Goal: Check status: Check status

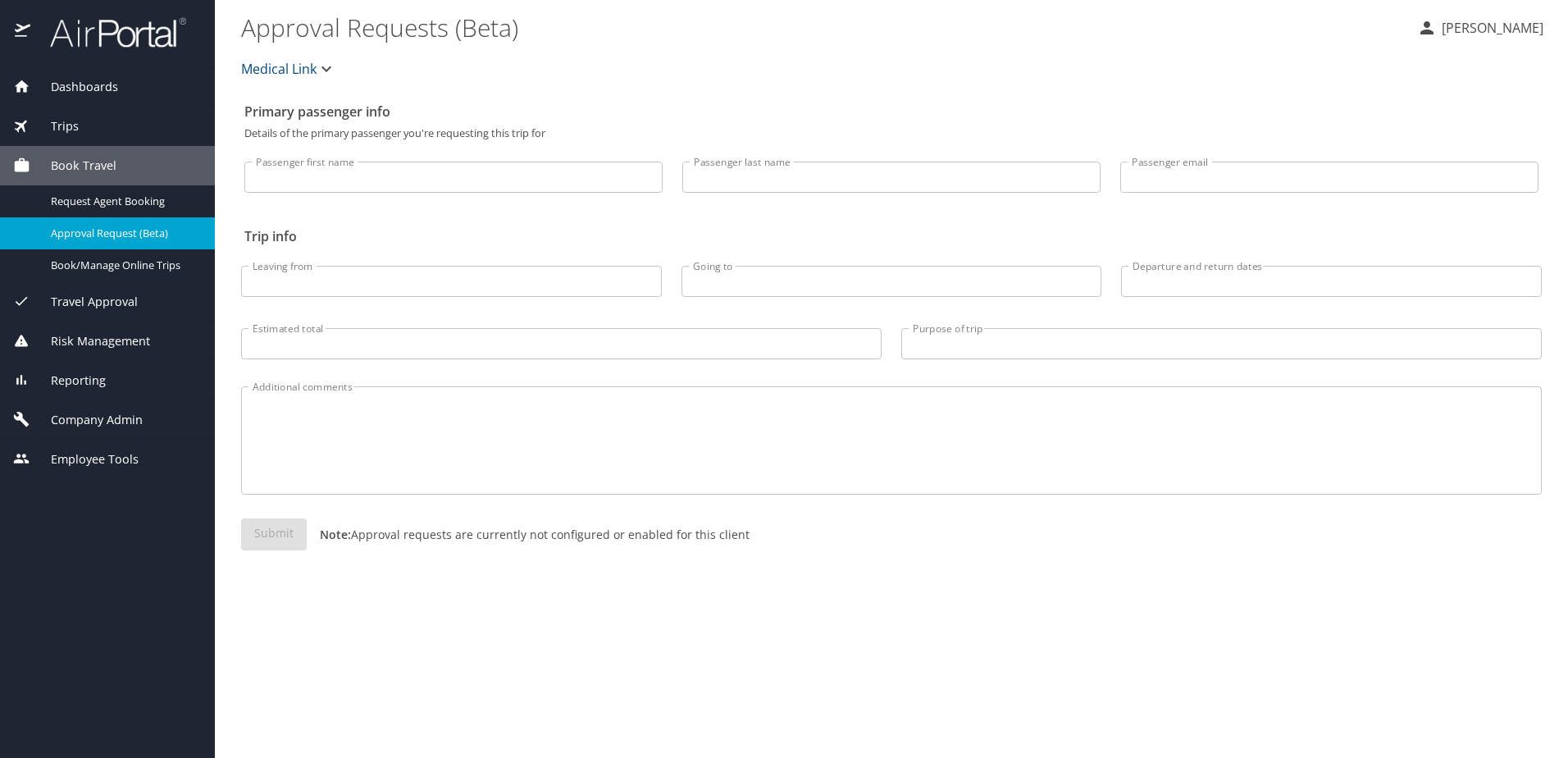
click at [67, 130] on span "Trips" at bounding box center [54, 126] width 49 height 18
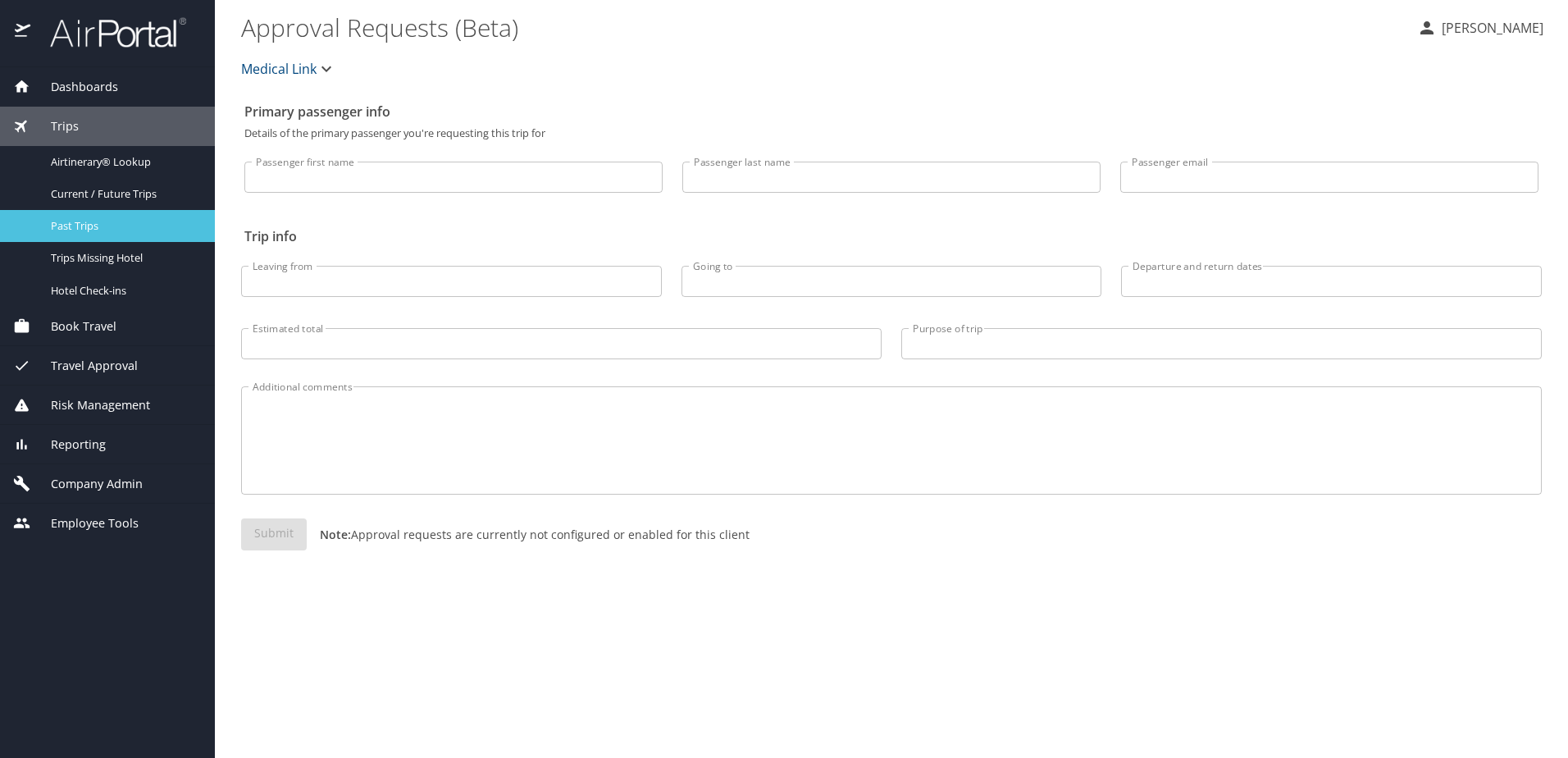
click at [81, 214] on link "Past Trips" at bounding box center [107, 225] width 215 height 32
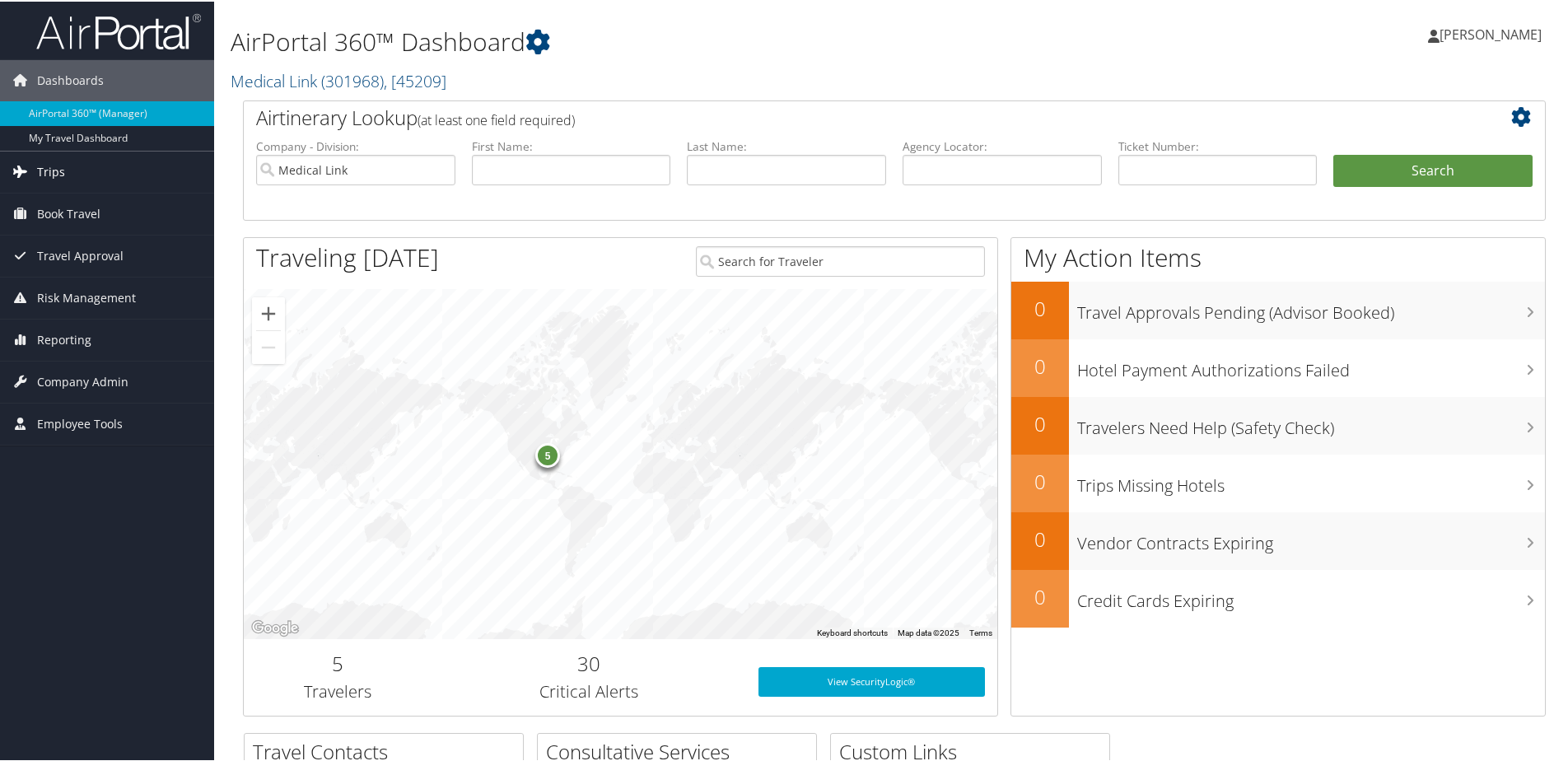
click at [97, 176] on link "Trips" at bounding box center [106, 171] width 214 height 41
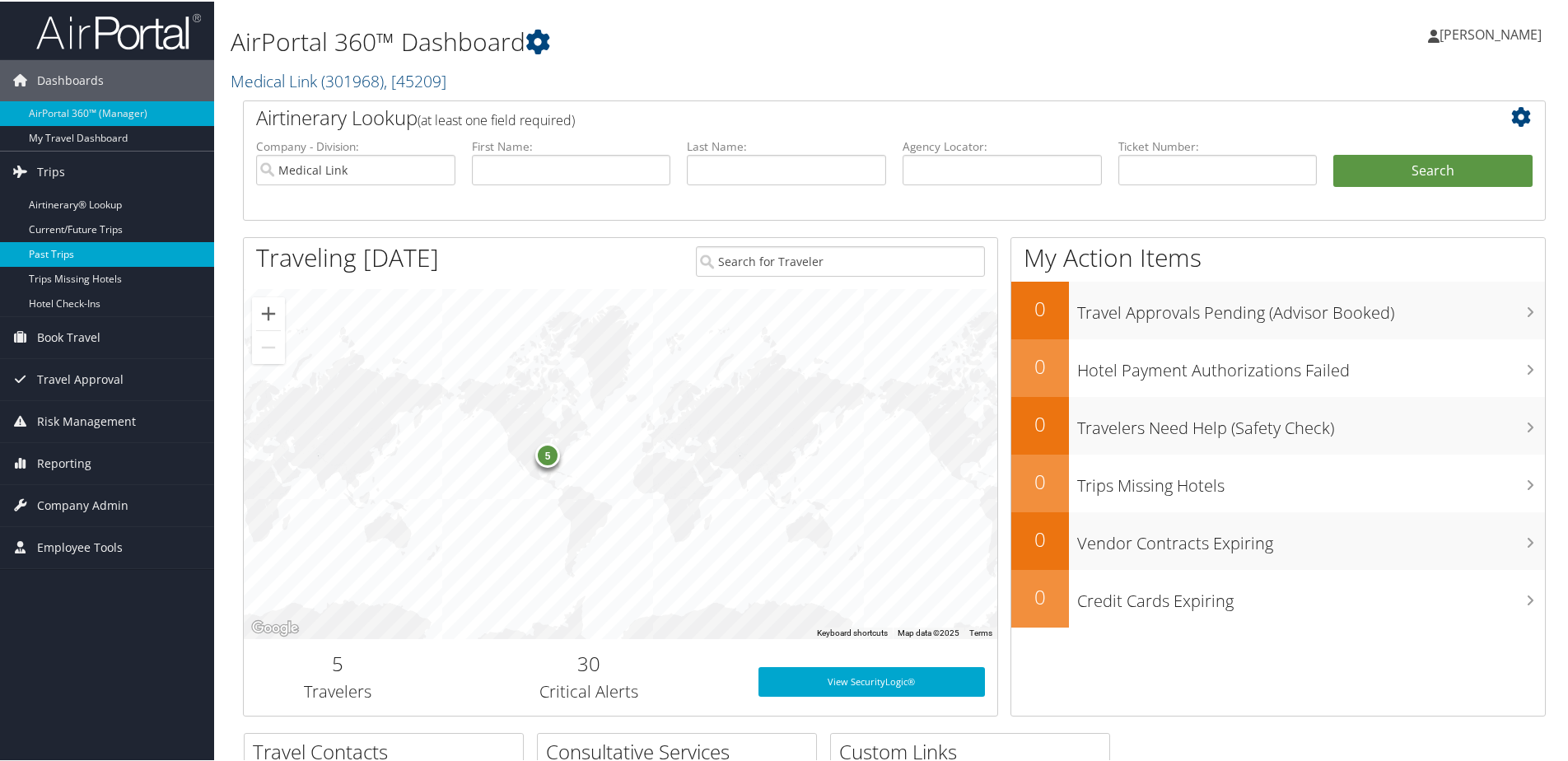
click at [55, 250] on link "Past Trips" at bounding box center [106, 252] width 214 height 24
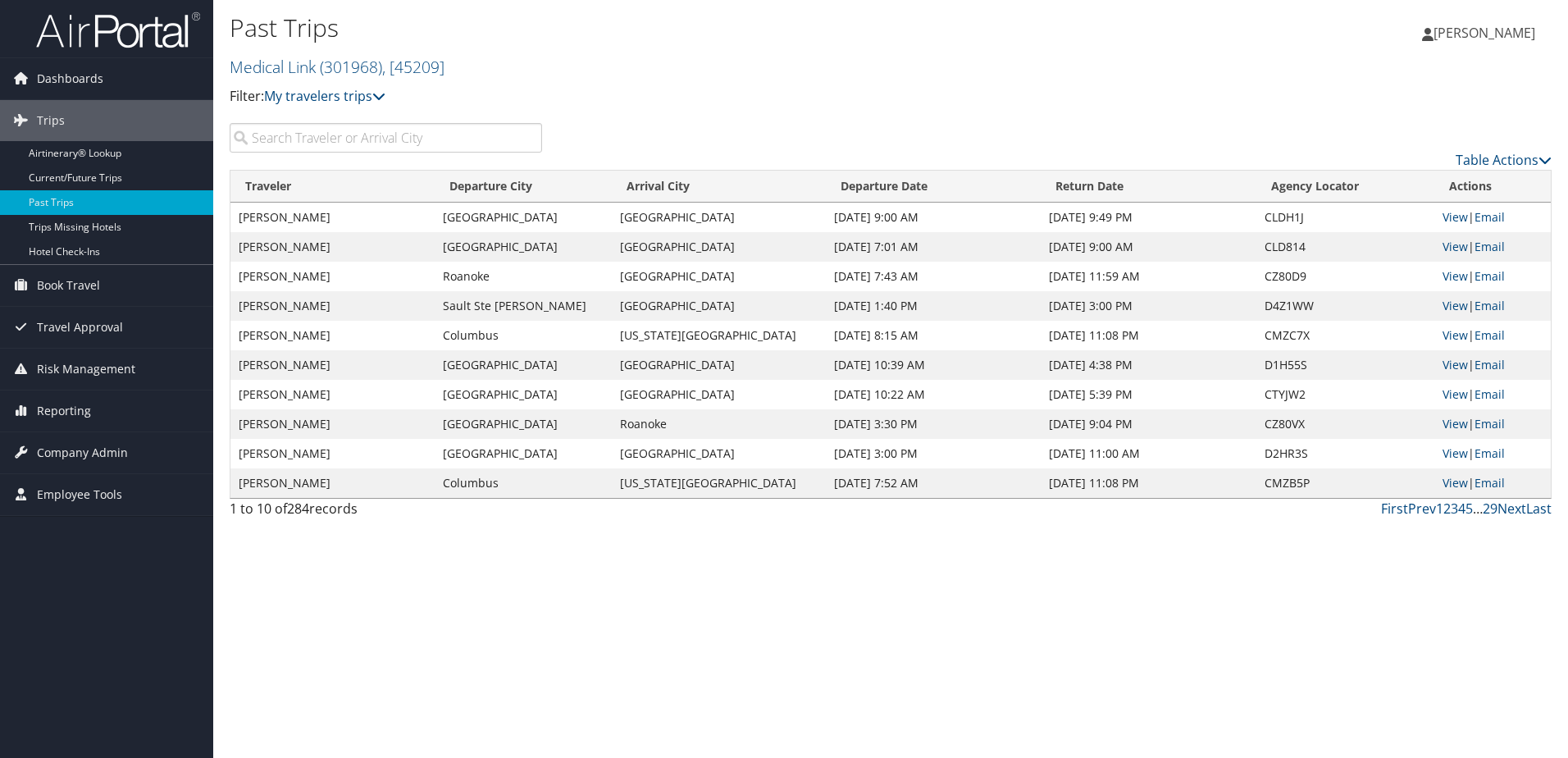
click at [430, 128] on input "search" at bounding box center [386, 138] width 313 height 29
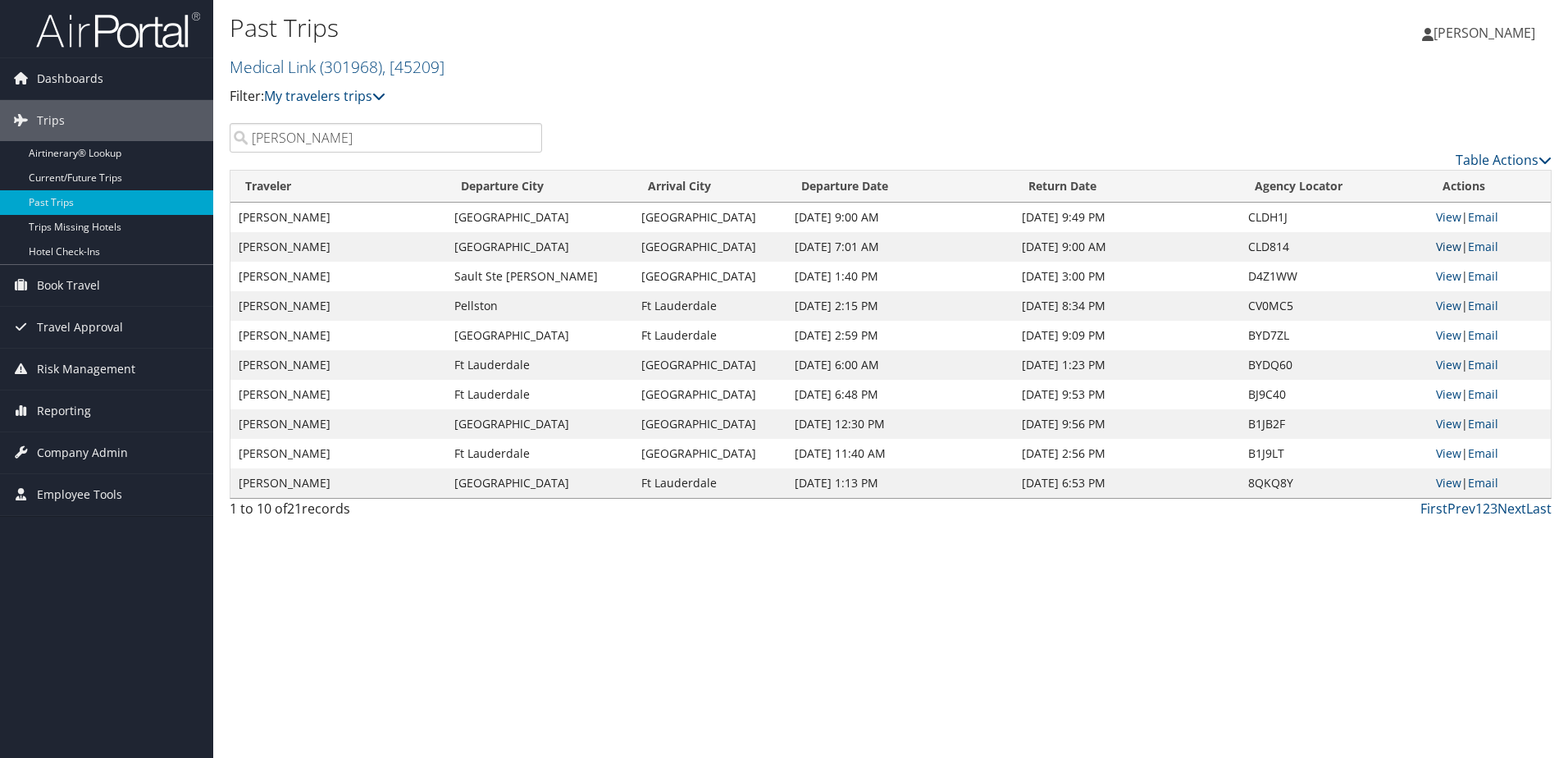
type input "dotson"
click at [1452, 246] on link "View" at bounding box center [1449, 247] width 25 height 16
click at [1453, 213] on link "View" at bounding box center [1449, 217] width 25 height 16
click at [528, 137] on input "dotson" at bounding box center [386, 138] width 313 height 29
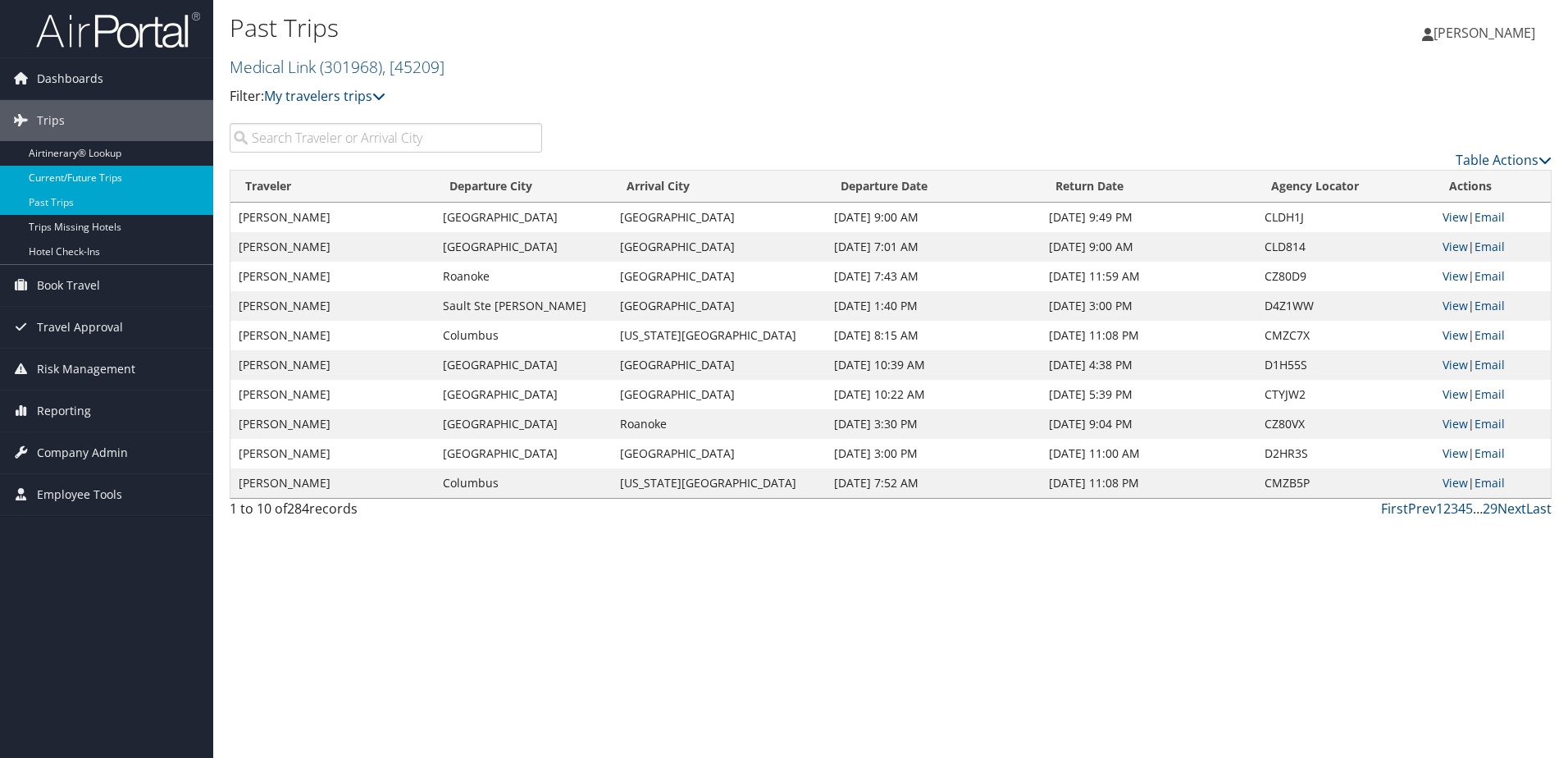
click at [109, 170] on link "Current/Future Trips" at bounding box center [106, 177] width 213 height 24
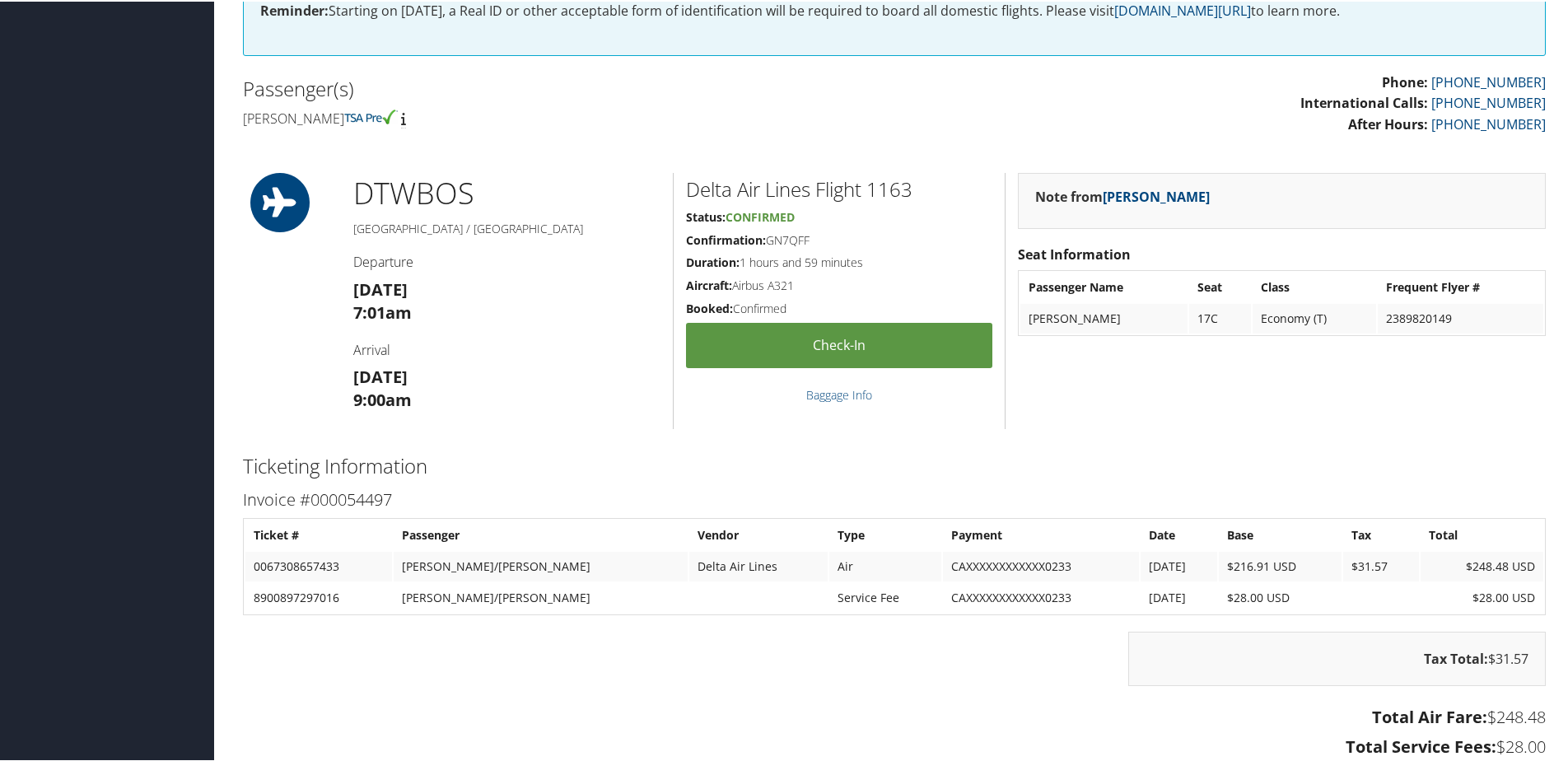
scroll to position [82, 0]
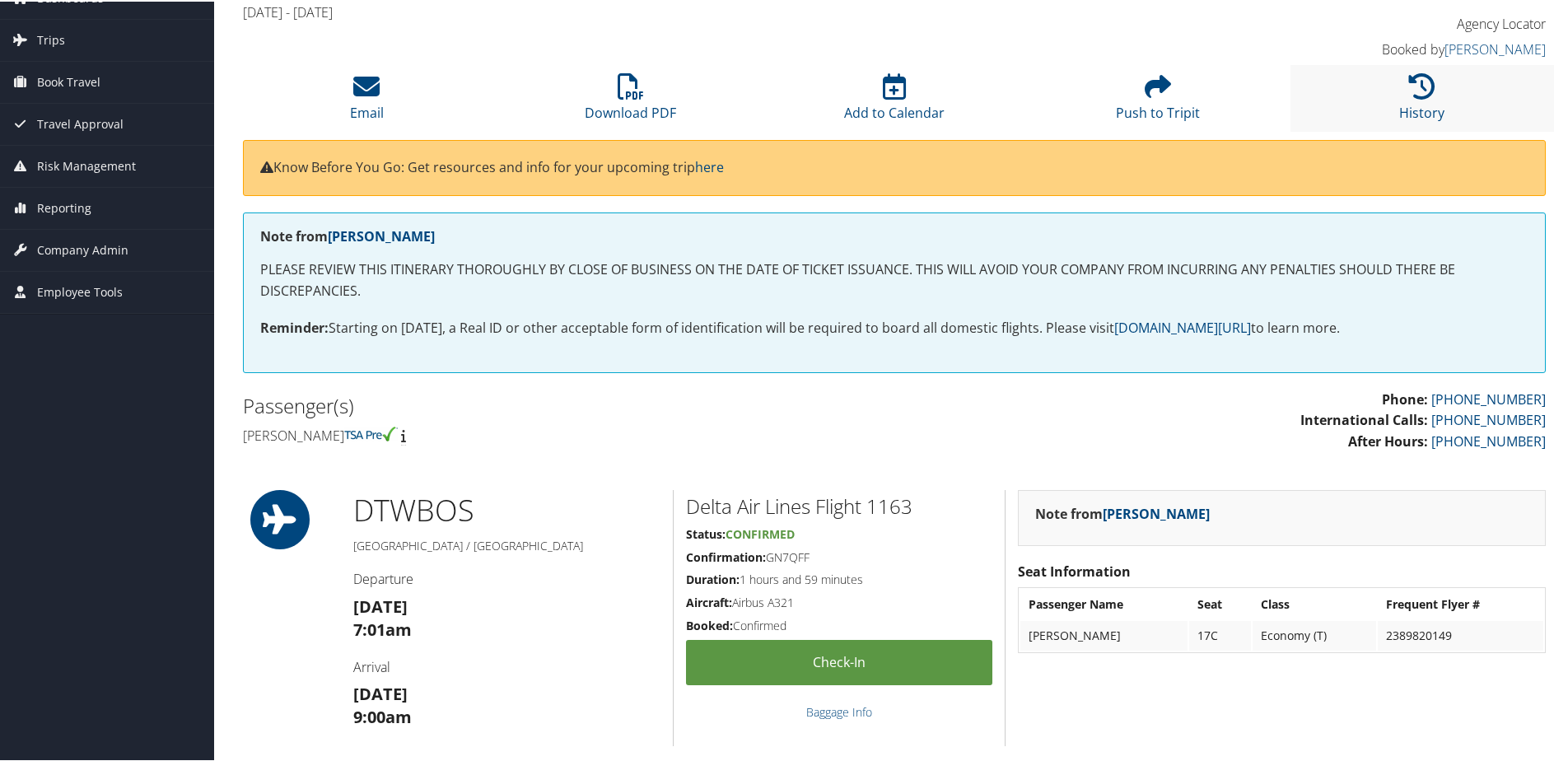
click at [1394, 96] on li "History" at bounding box center [1422, 97] width 263 height 66
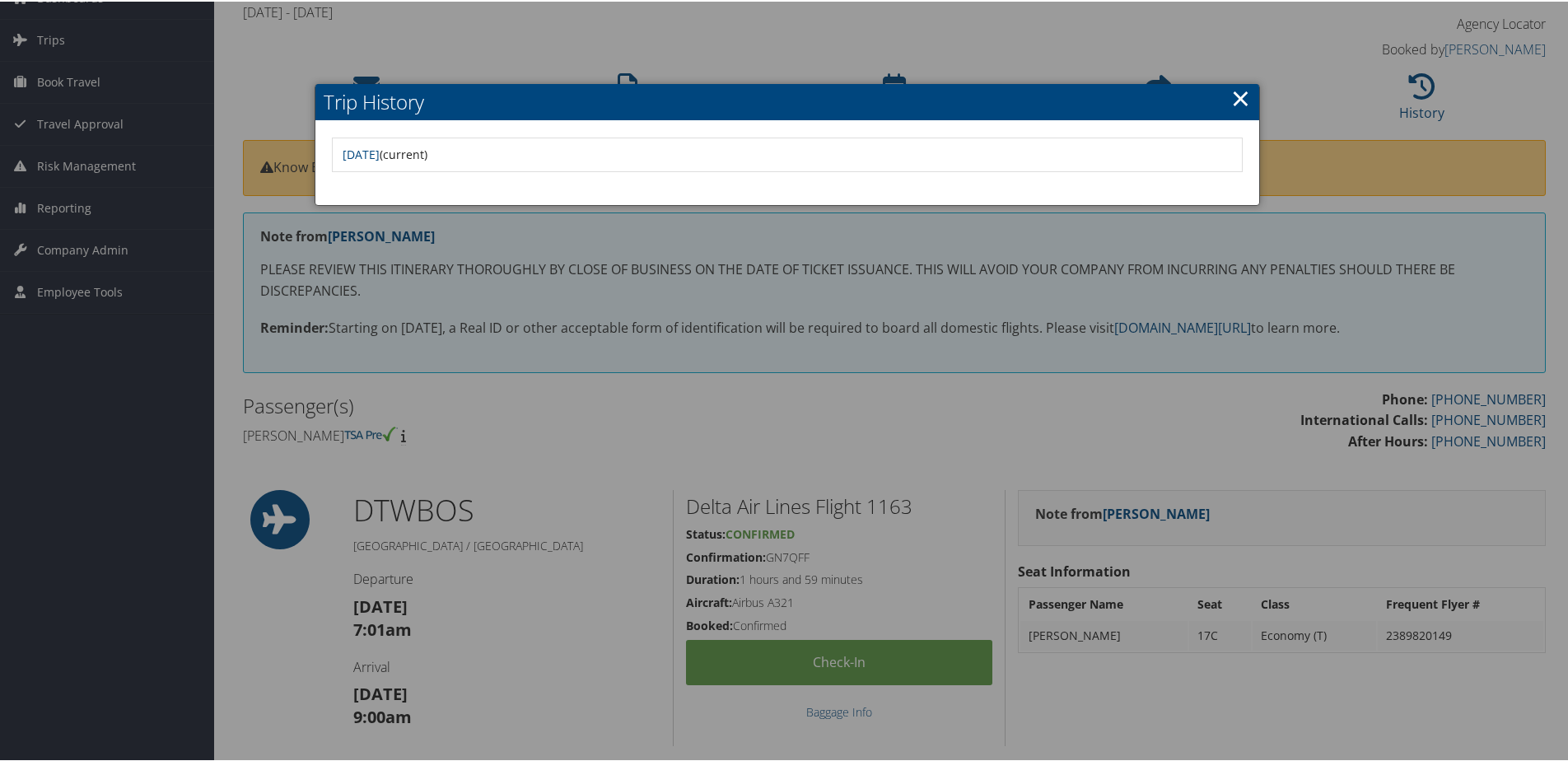
click at [1243, 95] on link "×" at bounding box center [1240, 97] width 19 height 33
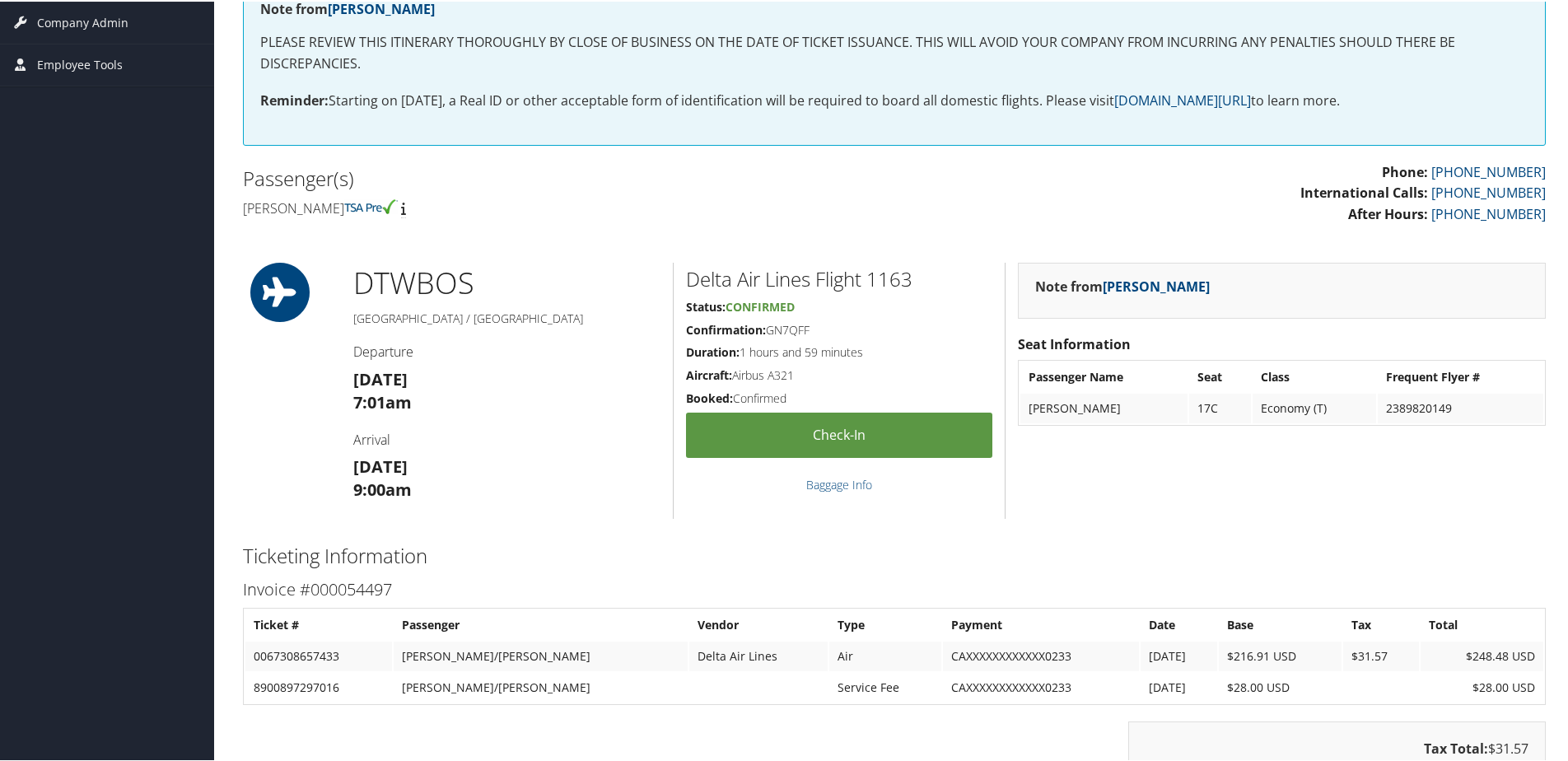
scroll to position [741, 0]
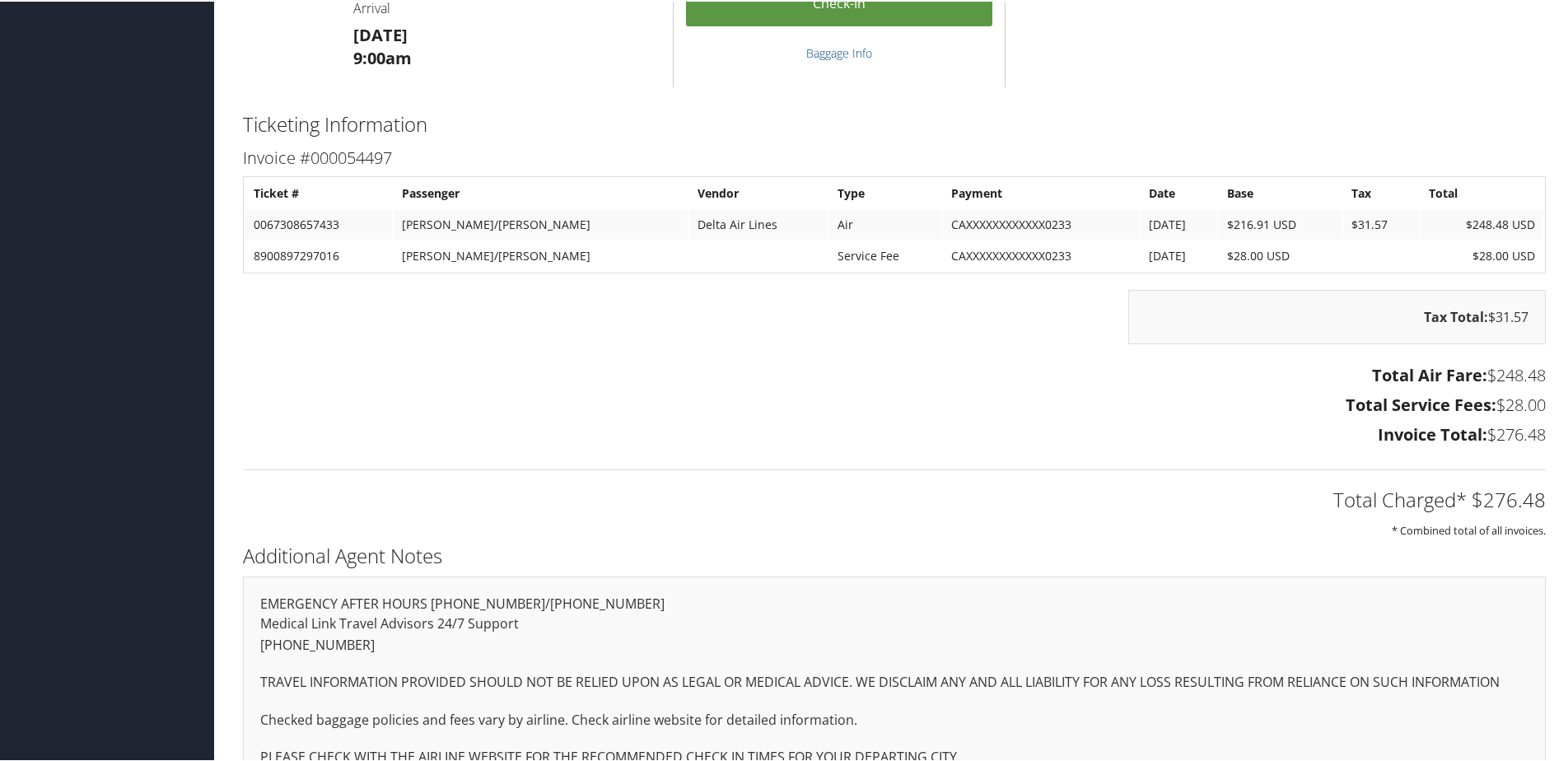
drag, startPoint x: 502, startPoint y: 331, endPoint x: 519, endPoint y: 327, distance: 17.5
click at [503, 331] on div "Tax Total: $31.57" at bounding box center [894, 323] width 1327 height 71
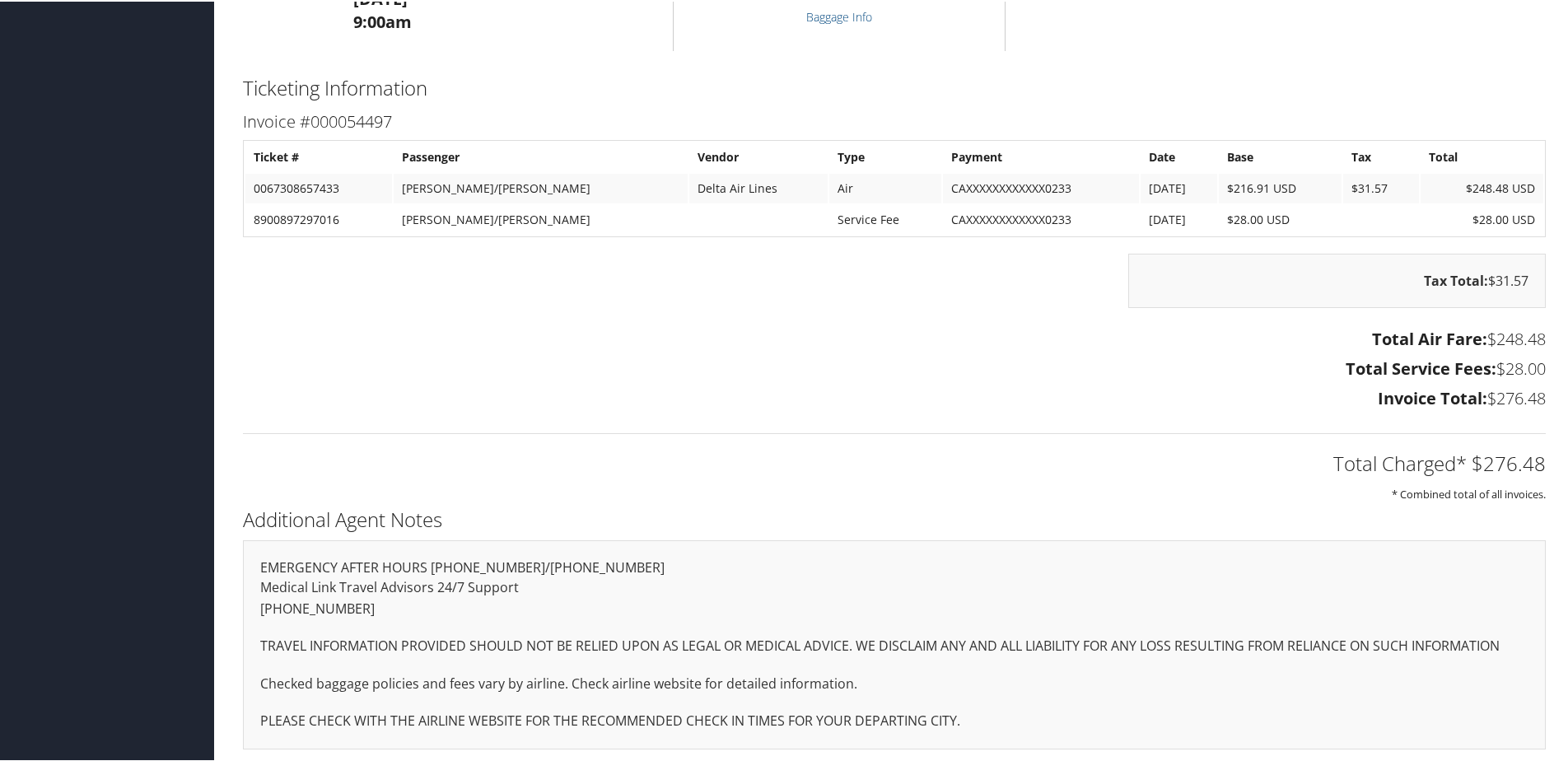
scroll to position [781, 0]
drag, startPoint x: 1533, startPoint y: 463, endPoint x: 1480, endPoint y: 463, distance: 53.0
click at [1480, 463] on h2 "Total Charged* $276.48" at bounding box center [894, 459] width 1303 height 28
drag, startPoint x: 1535, startPoint y: 462, endPoint x: 1480, endPoint y: 461, distance: 55.0
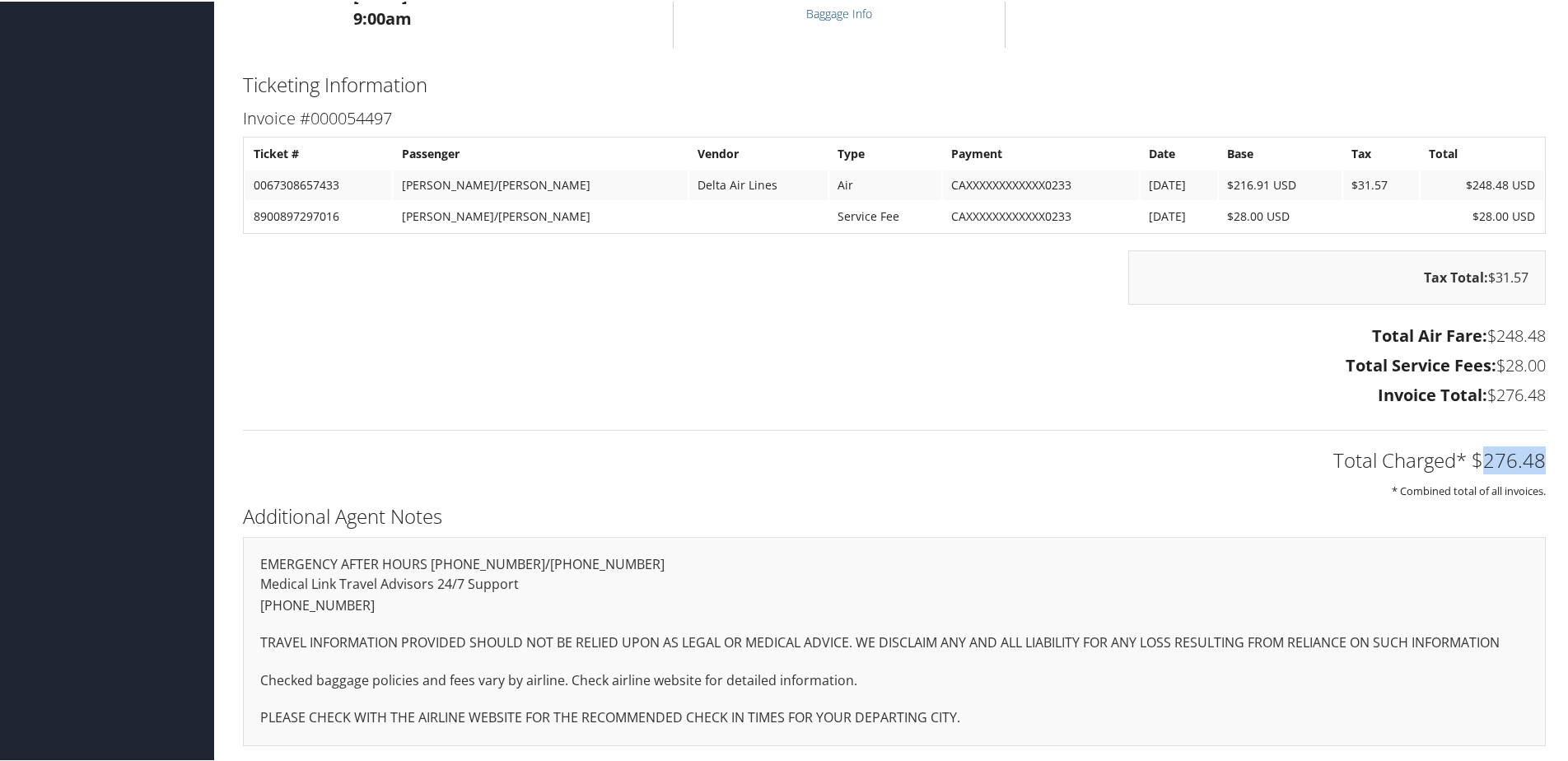
click at [1480, 461] on h2 "Total Charged* $276.48" at bounding box center [894, 459] width 1303 height 28
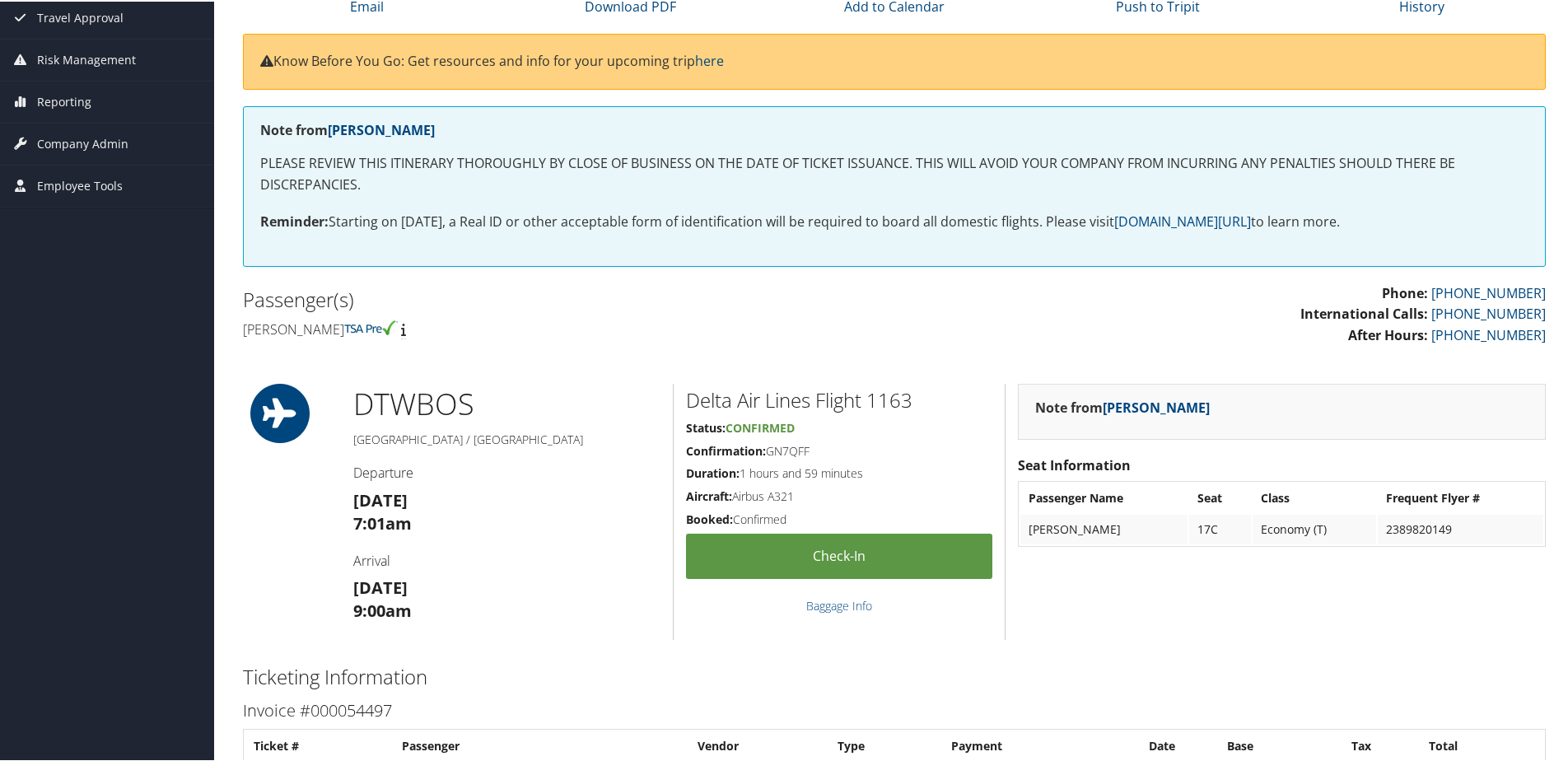
scroll to position [577, 0]
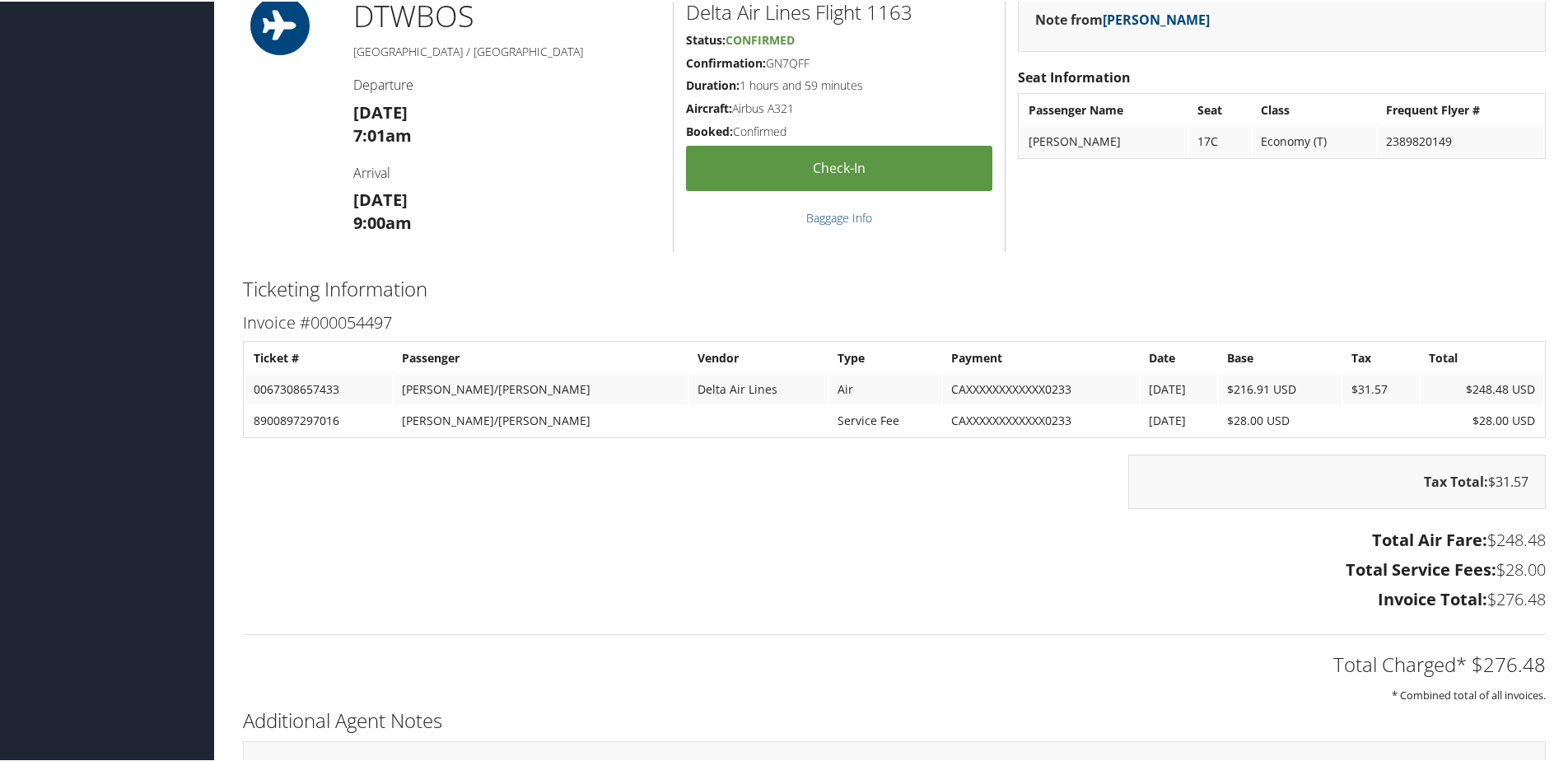
drag, startPoint x: 1012, startPoint y: 395, endPoint x: 994, endPoint y: 391, distance: 18.4
click at [994, 391] on td "CAXXXXXXXXXXXX0233" at bounding box center [1040, 387] width 196 height 29
drag, startPoint x: 993, startPoint y: 391, endPoint x: 864, endPoint y: 387, distance: 129.1
click at [943, 387] on td "CAXXXXXXXXXXXX0233" at bounding box center [1040, 387] width 196 height 29
drag, startPoint x: 864, startPoint y: 387, endPoint x: 1011, endPoint y: 392, distance: 147.1
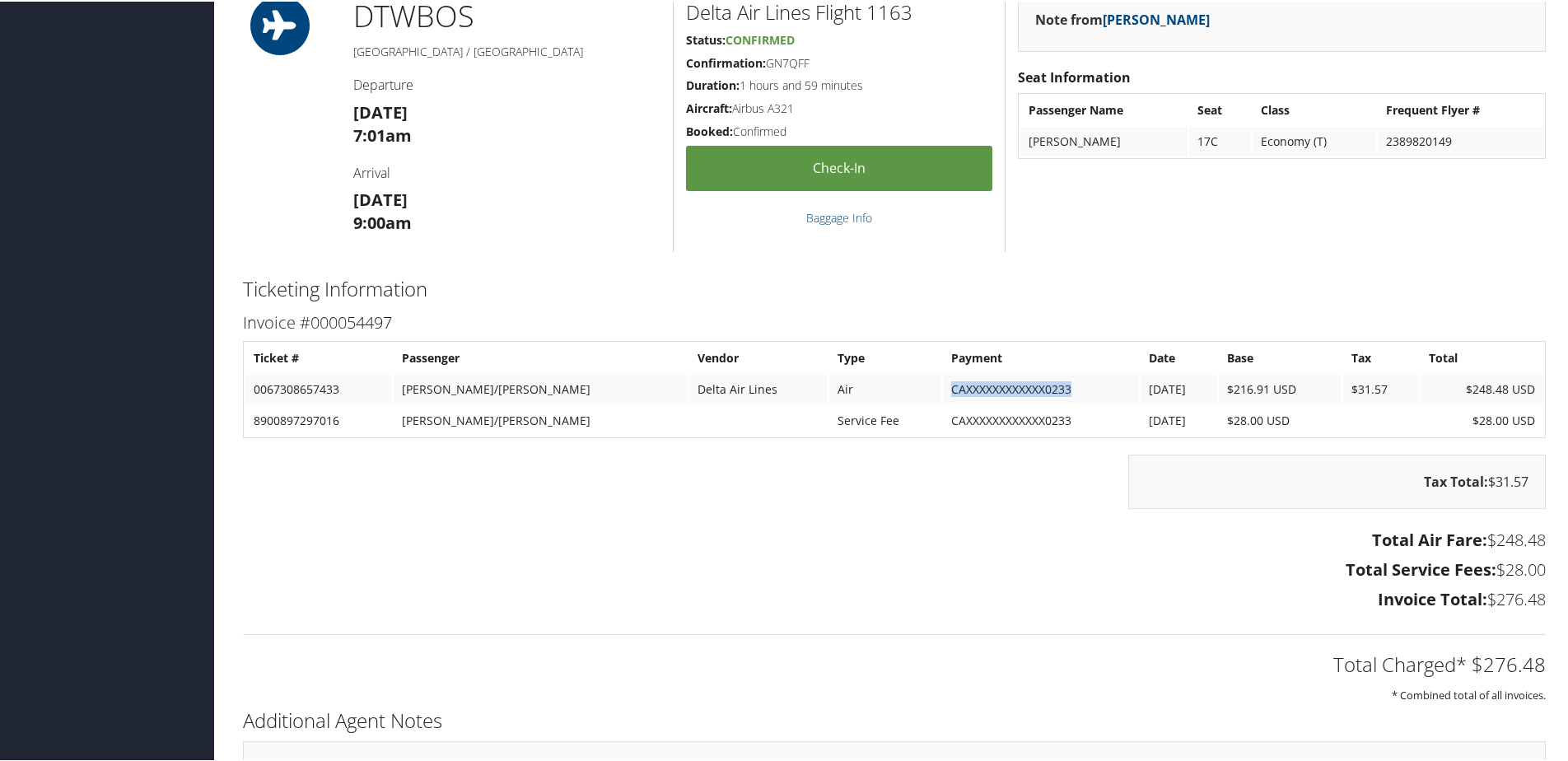
click at [1011, 392] on td "CAXXXXXXXXXXXX0233" at bounding box center [1040, 387] width 196 height 29
click at [1003, 389] on td "CAXXXXXXXXXXXX0233" at bounding box center [1040, 387] width 196 height 29
drag, startPoint x: 996, startPoint y: 386, endPoint x: 868, endPoint y: 389, distance: 128.0
click at [943, 389] on td "CAXXXXXXXXXXXX0233" at bounding box center [1040, 387] width 196 height 29
drag, startPoint x: 868, startPoint y: 389, endPoint x: 1051, endPoint y: 403, distance: 183.5
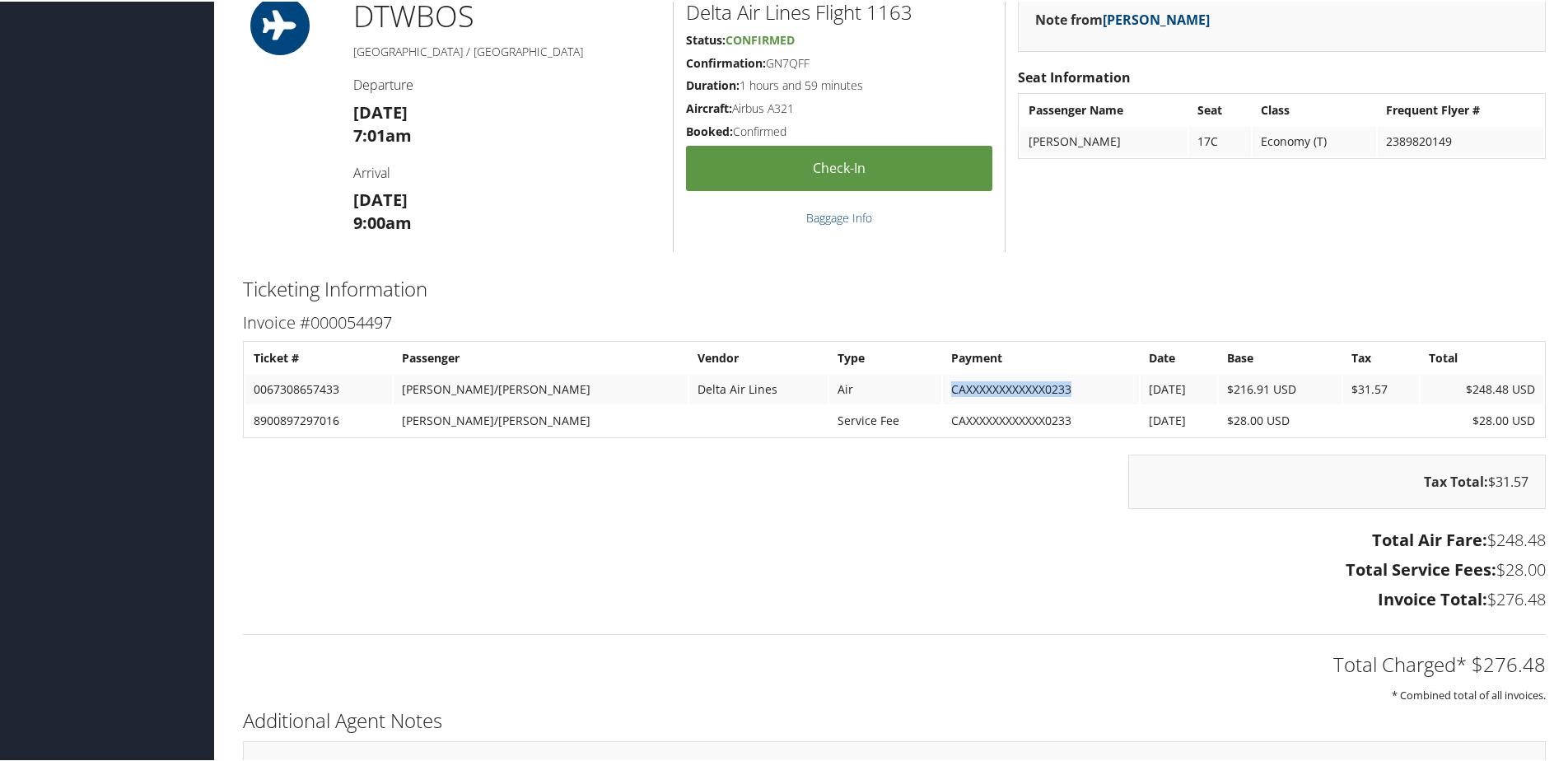
click at [1051, 403] on td "CAXXXXXXXXXXXX0233" at bounding box center [1040, 387] width 196 height 29
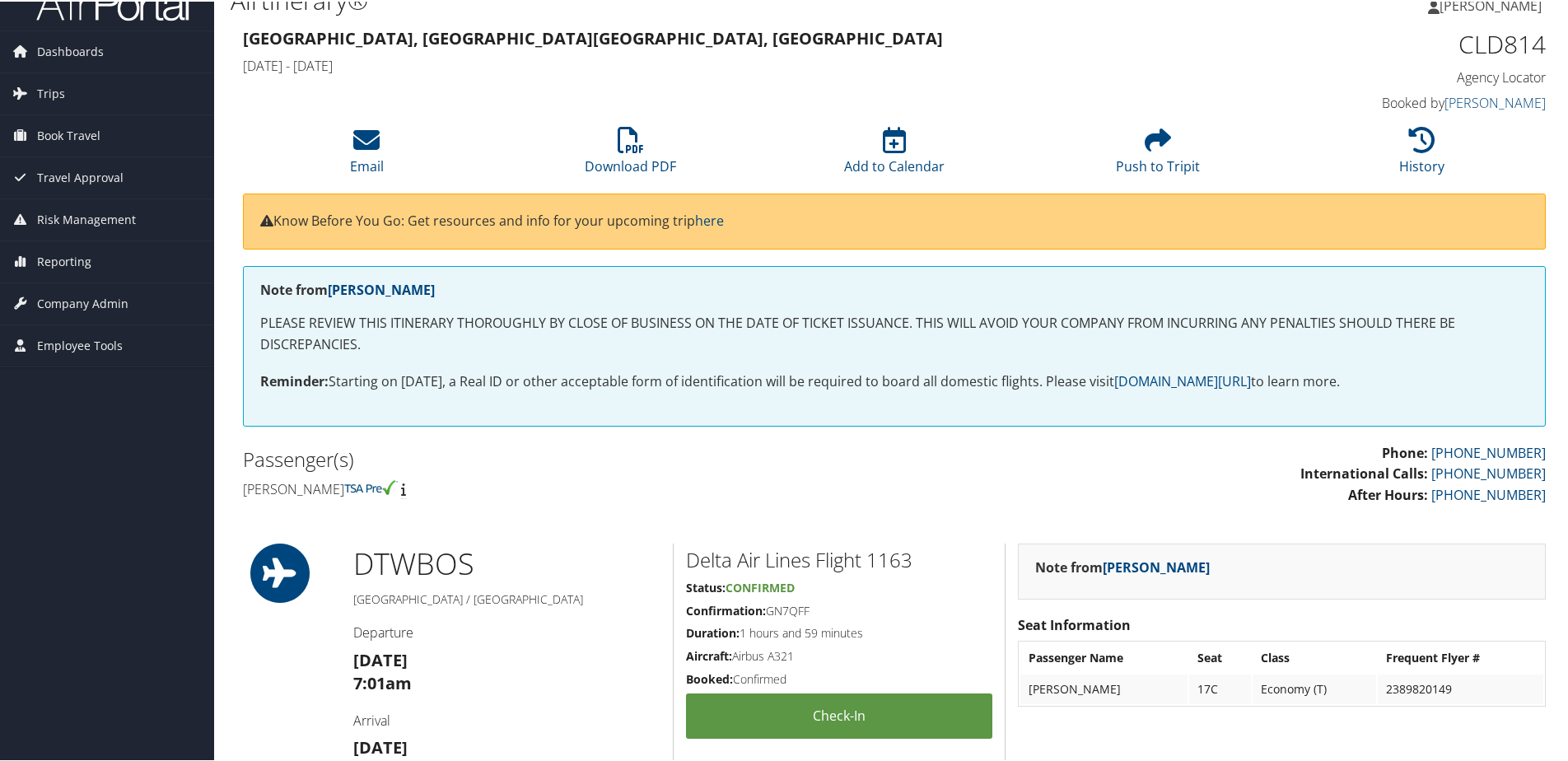
scroll to position [0, 0]
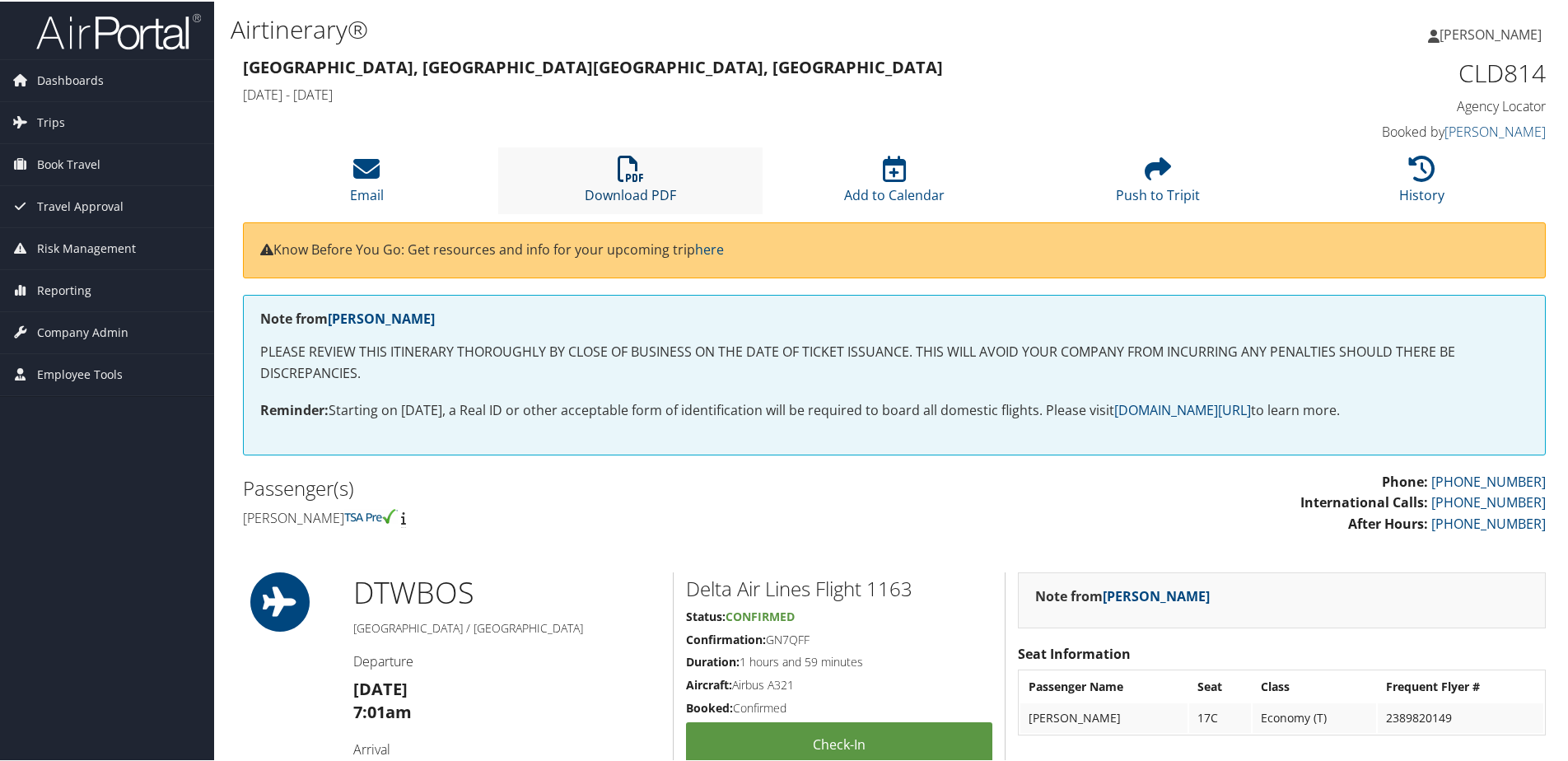
click at [635, 195] on link "Download PDF" at bounding box center [630, 182] width 92 height 40
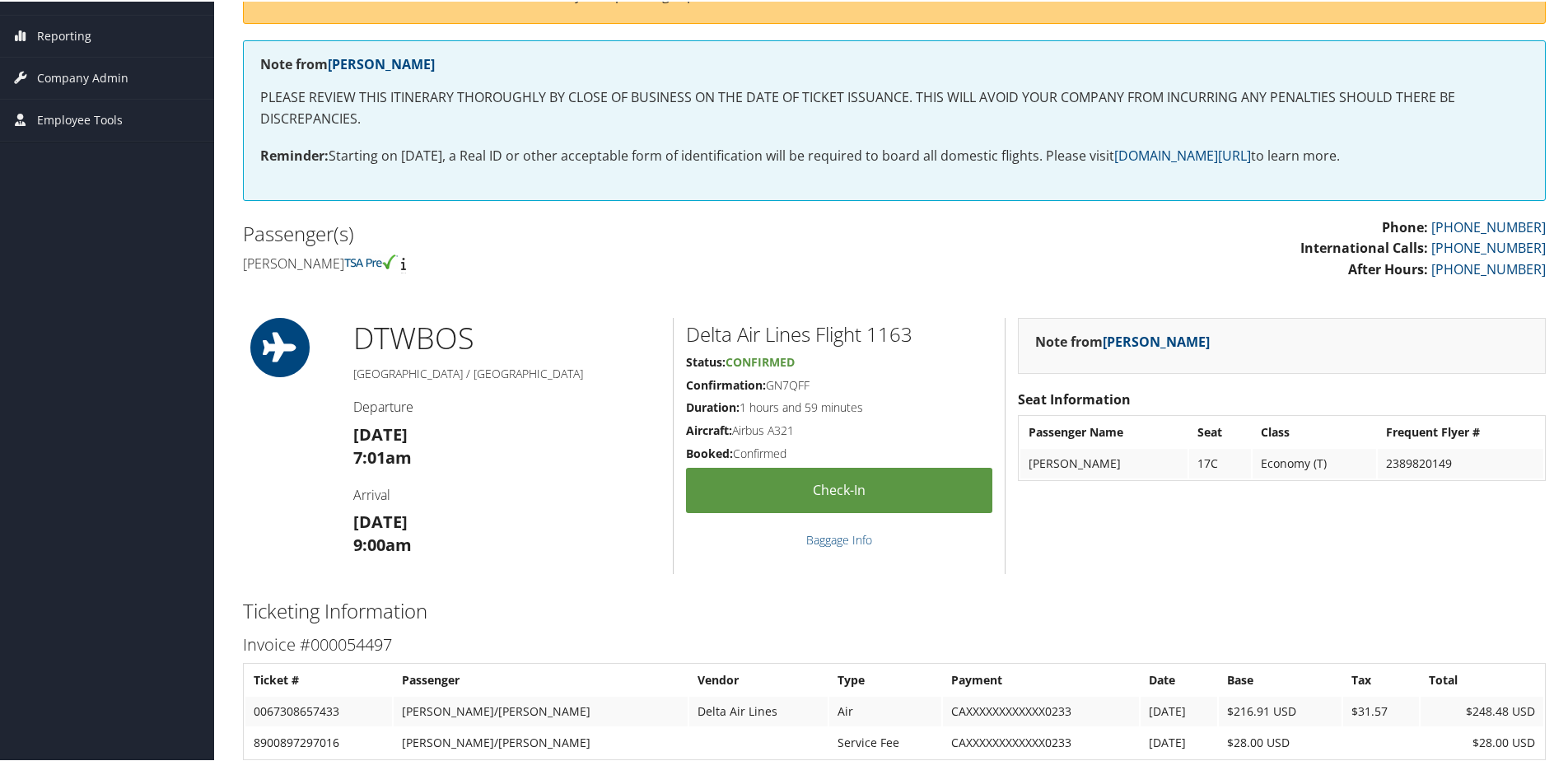
scroll to position [82, 0]
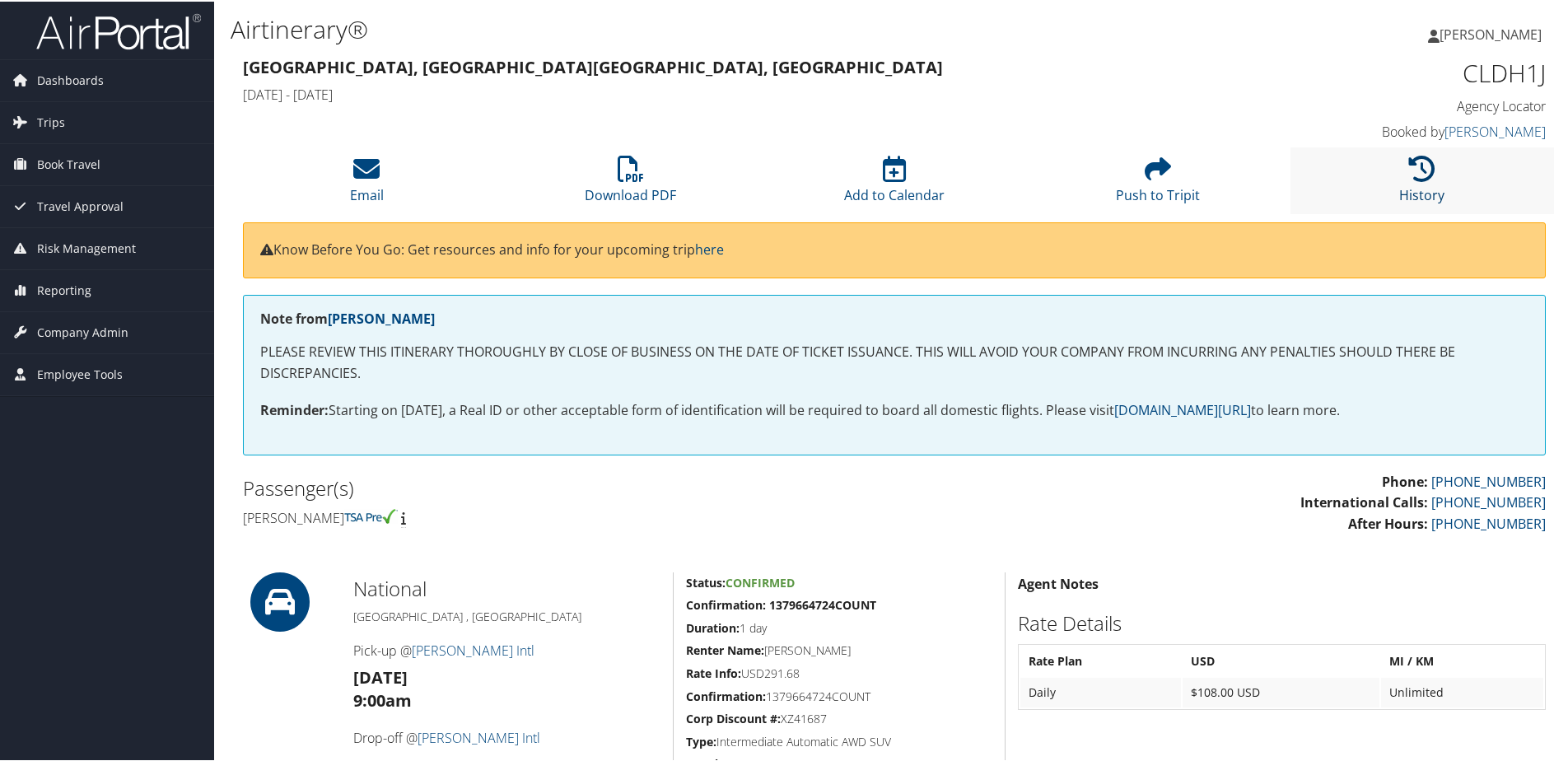
click at [1426, 180] on li "History" at bounding box center [1422, 179] width 263 height 66
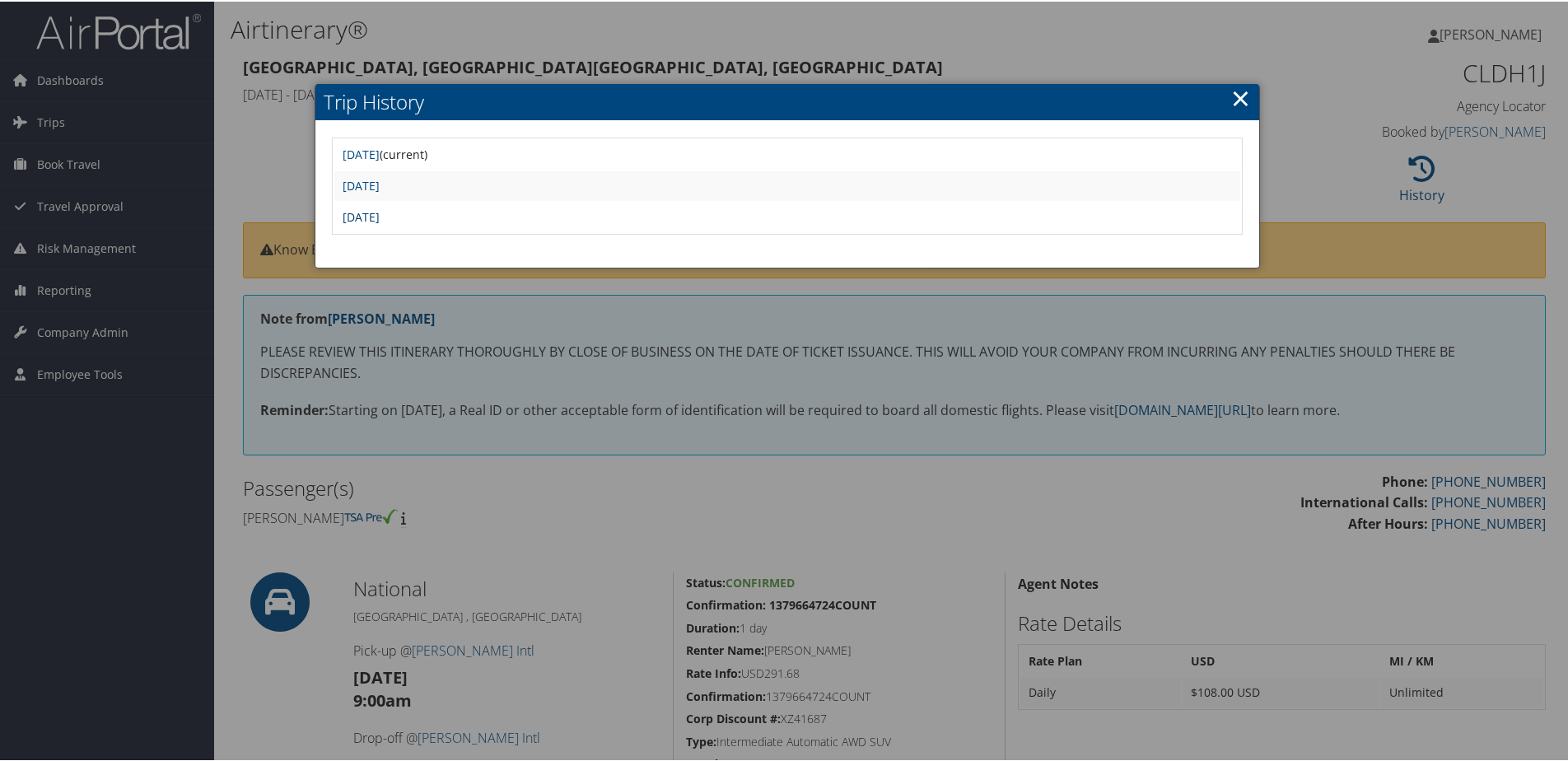
click at [380, 216] on link "[DATE]" at bounding box center [361, 216] width 37 height 16
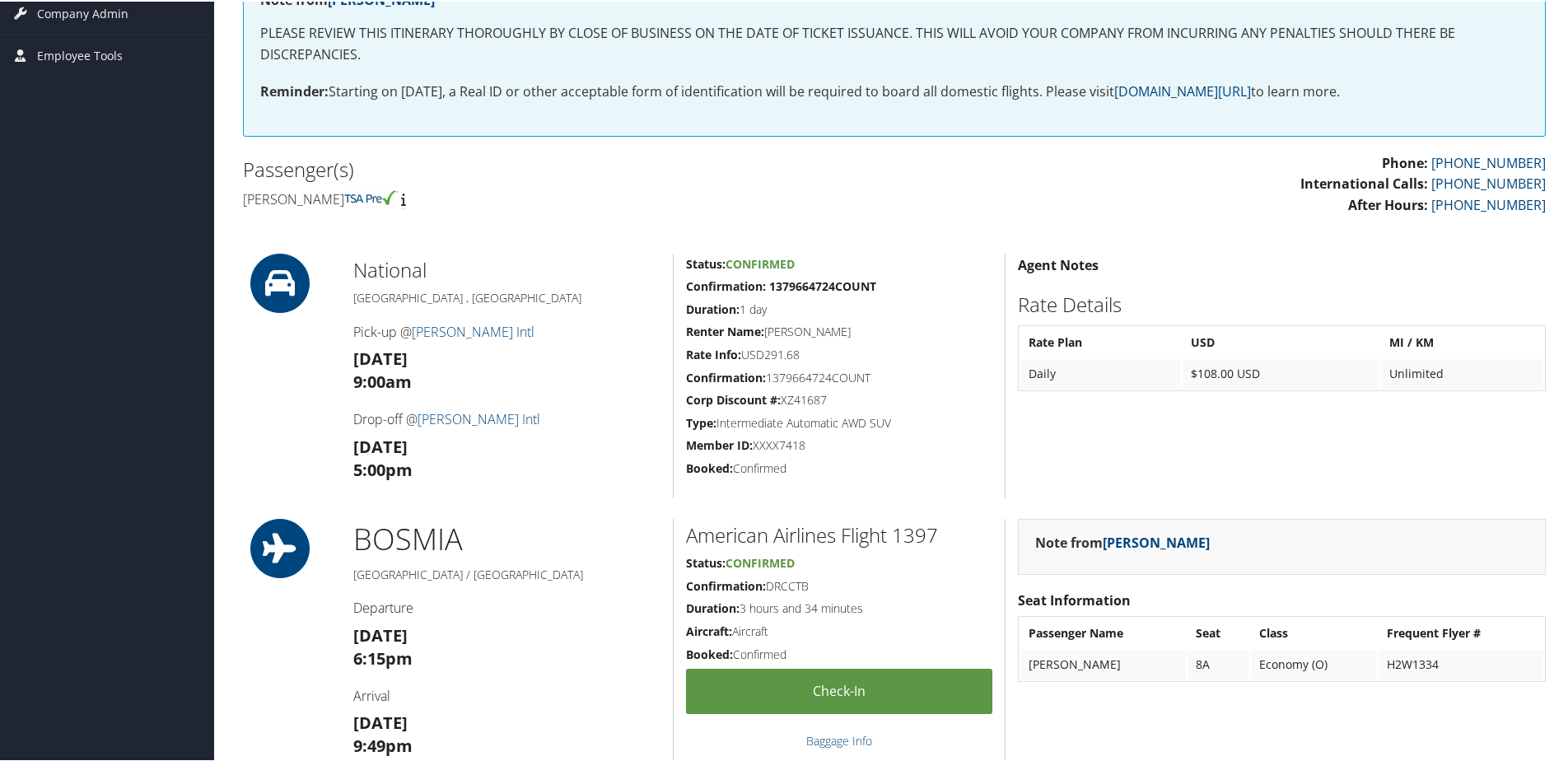
scroll to position [77, 0]
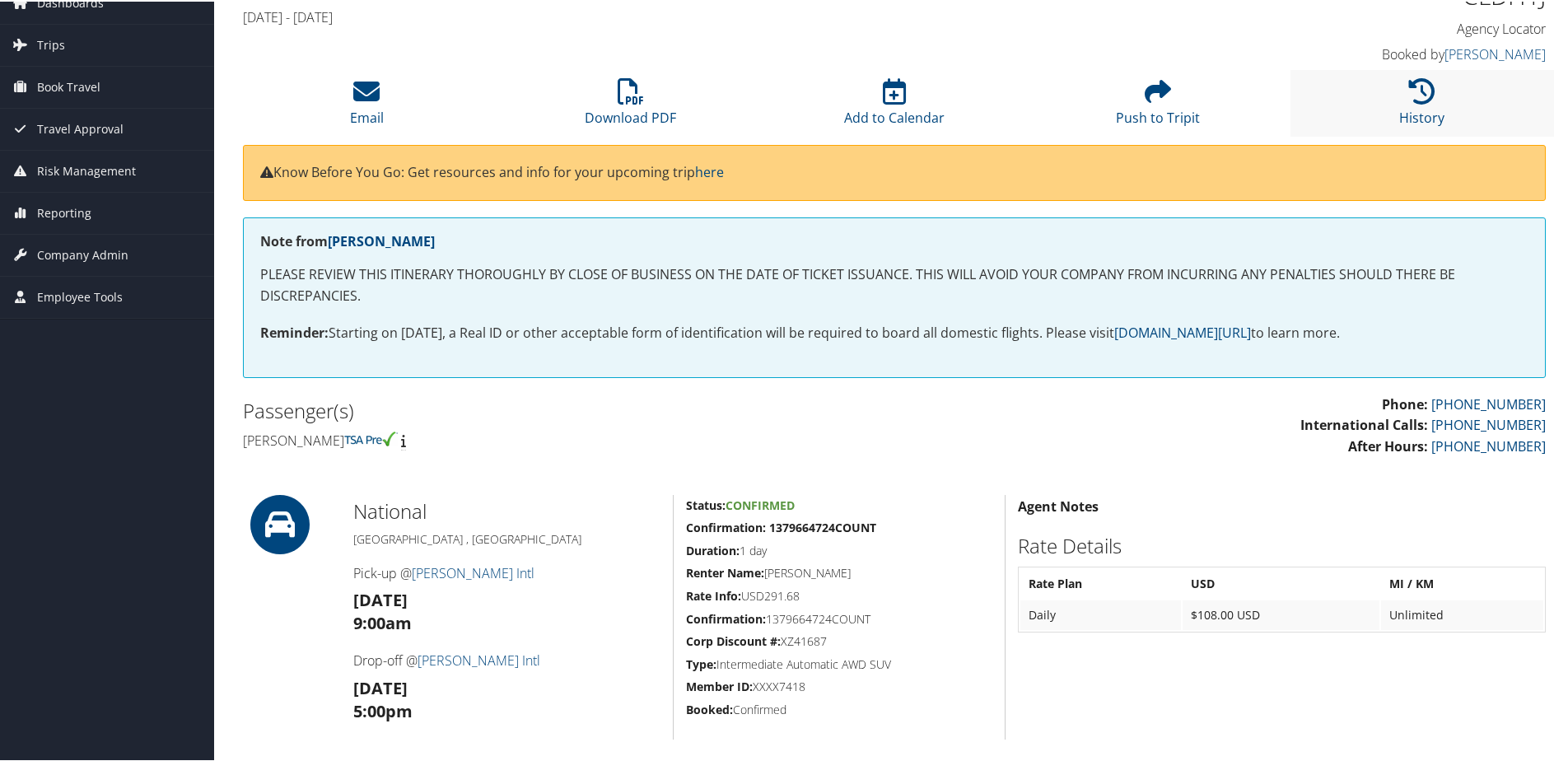
click at [1393, 100] on li "History" at bounding box center [1422, 101] width 263 height 66
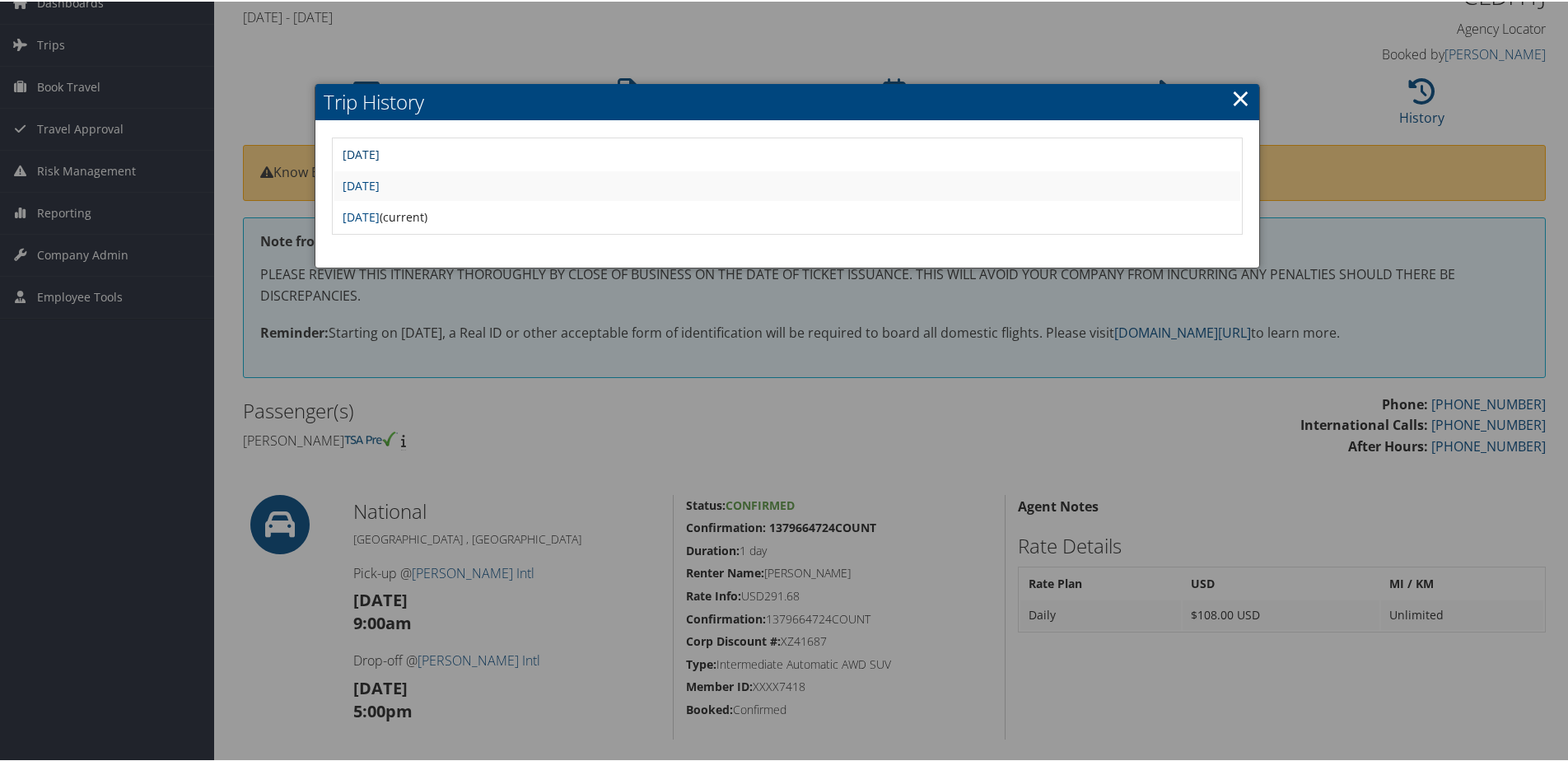
click at [380, 150] on link "Tue Sep 2 22:15:31 MDT 2025" at bounding box center [361, 153] width 37 height 16
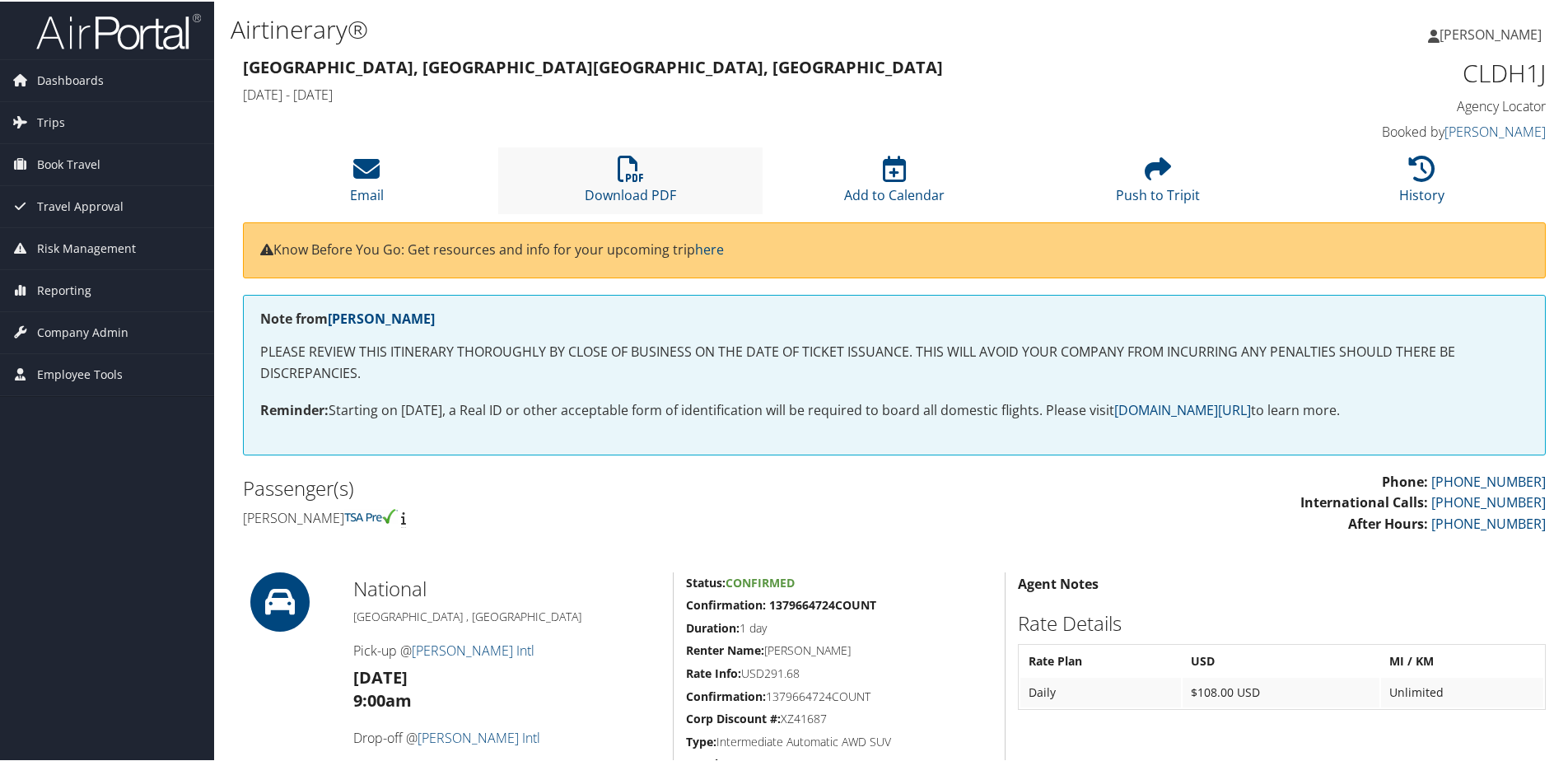
click at [650, 176] on li "Download PDF" at bounding box center [630, 179] width 263 height 66
